Goal: Task Accomplishment & Management: Manage account settings

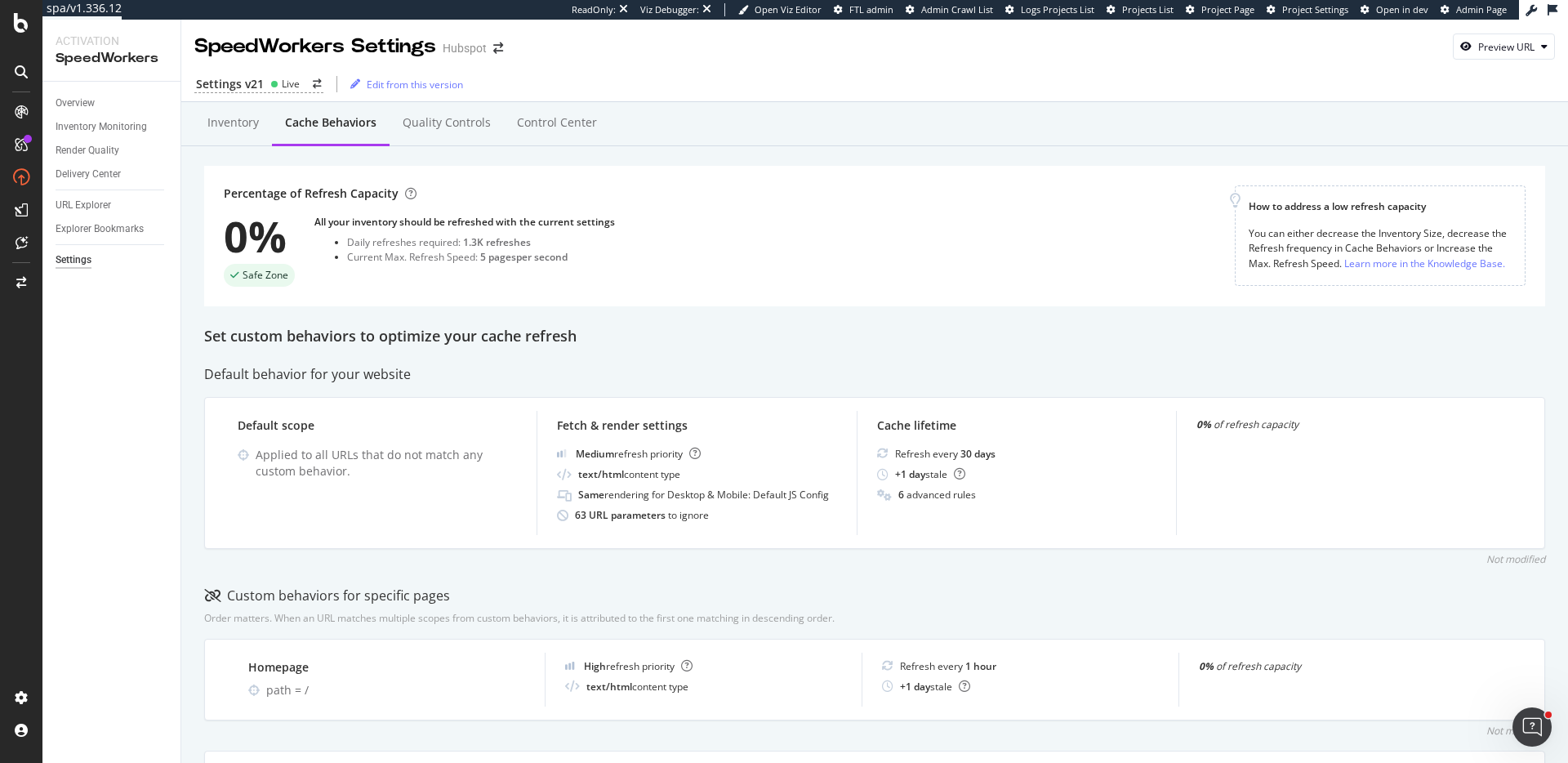
scroll to position [1144, 0]
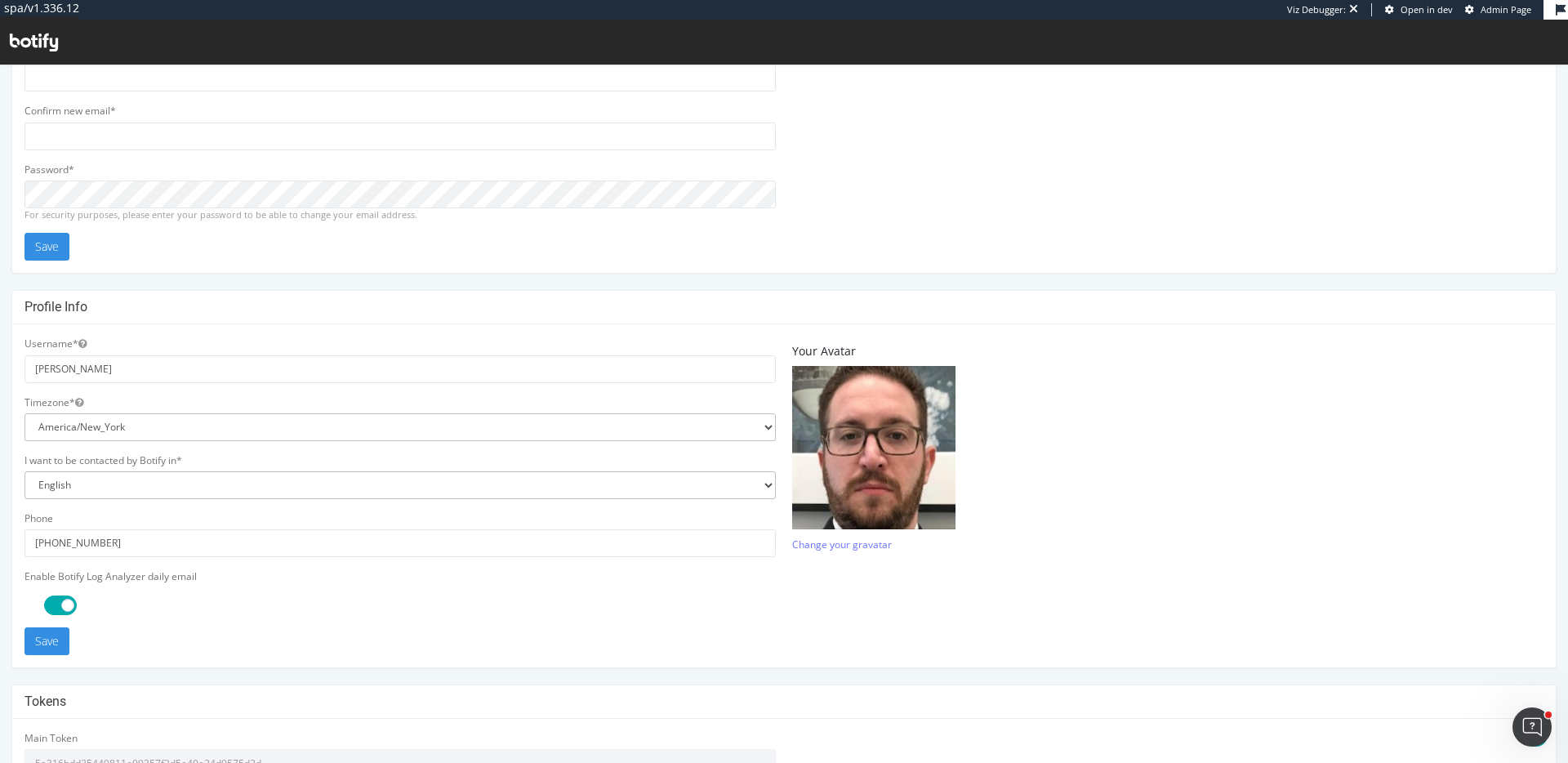
scroll to position [330, 0]
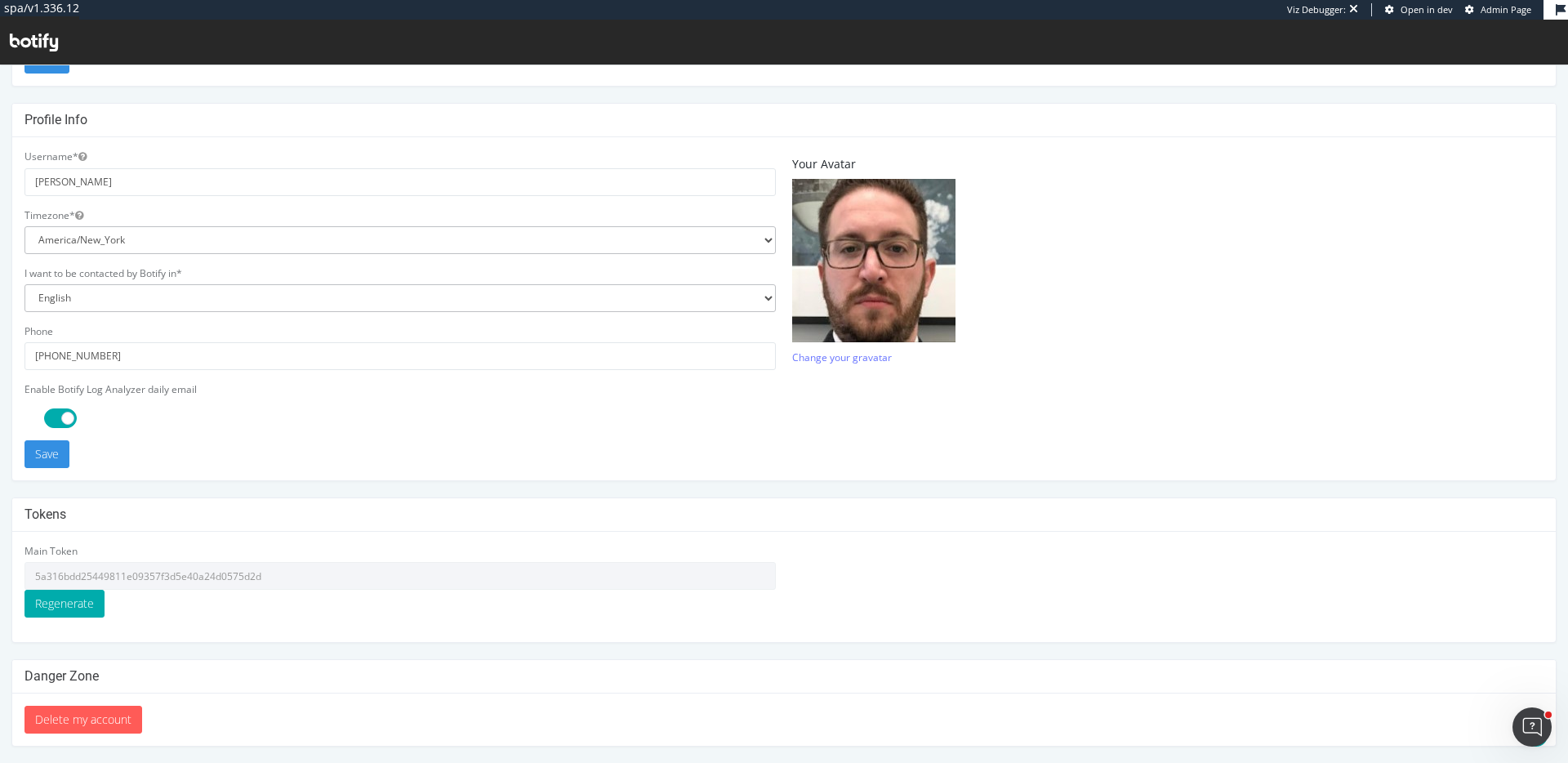
type input "ericmsheydwasser"
click at [329, 568] on input "5a316bdd25449811e09357f3d5e40a24d0575d2d" at bounding box center [400, 576] width 752 height 28
